Goal: Information Seeking & Learning: Learn about a topic

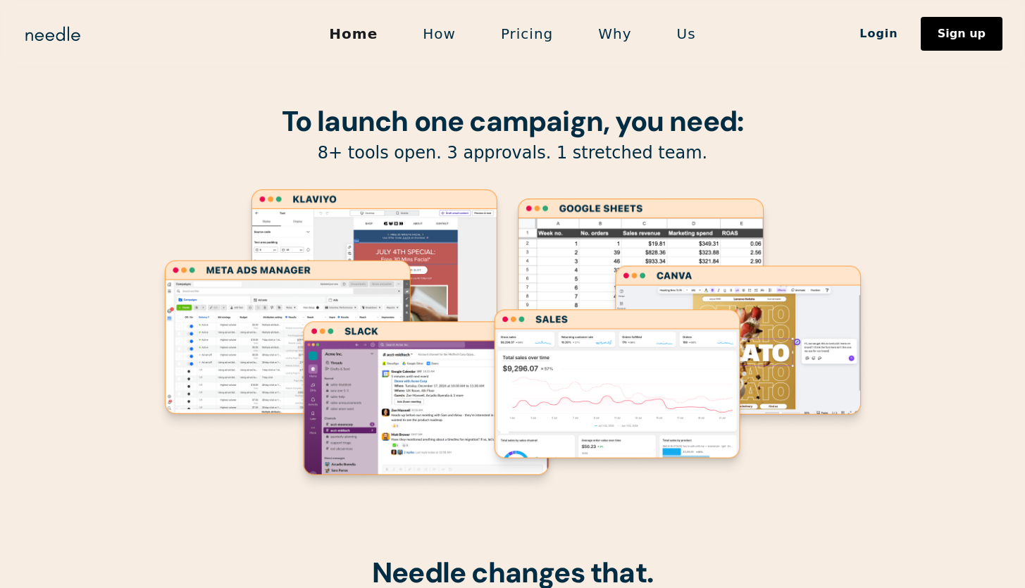
click at [443, 37] on link "How" at bounding box center [439, 34] width 78 height 30
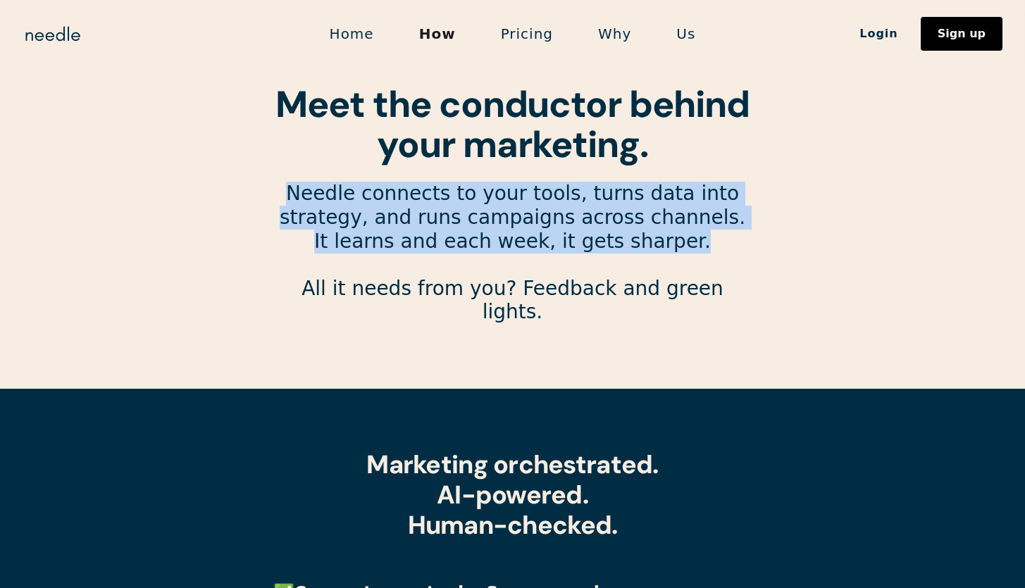
drag, startPoint x: 274, startPoint y: 196, endPoint x: 652, endPoint y: 251, distance: 381.7
click at [652, 251] on p "Needle connects to your tools, turns data into strategy, and runs campaigns acr…" at bounding box center [512, 265] width 479 height 166
copy p "Needle connects to your tools, turns data into strategy, and runs campaigns acr…"
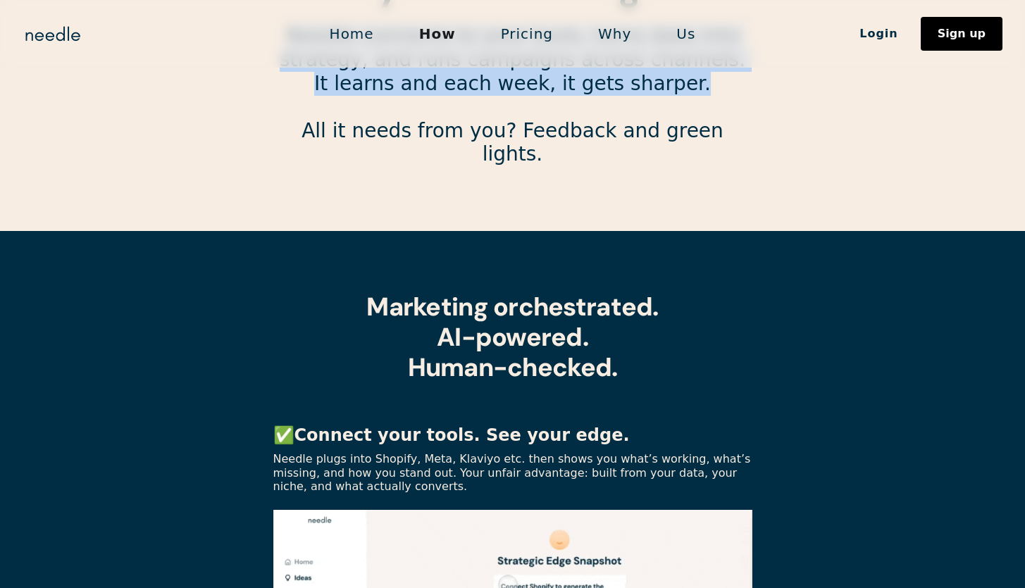
scroll to position [85, 0]
